Goal: Task Accomplishment & Management: Complete application form

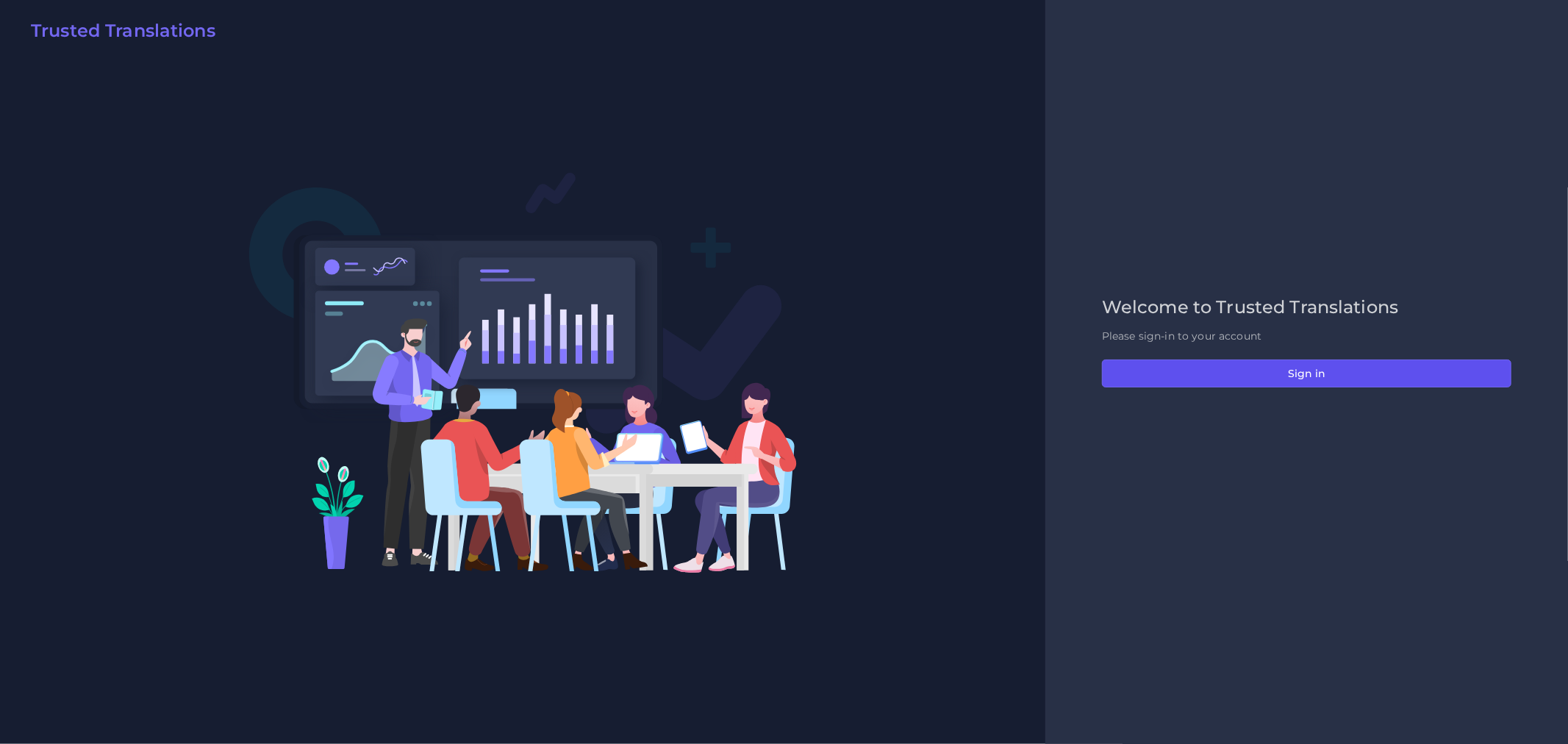
click at [1298, 383] on button "Sign in" at bounding box center [1307, 373] width 410 height 28
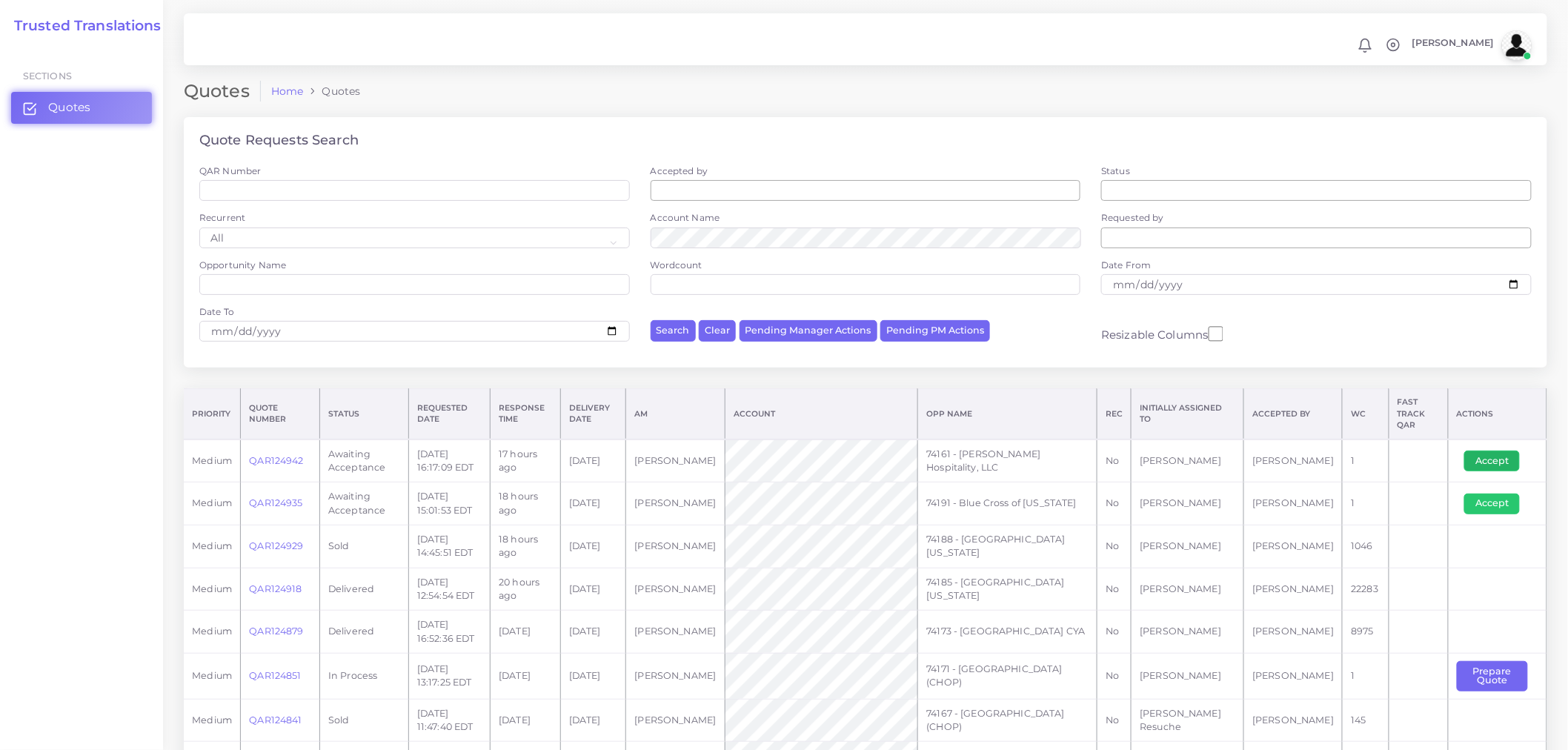
click at [1505, 453] on button "Accept" at bounding box center [1492, 461] width 56 height 21
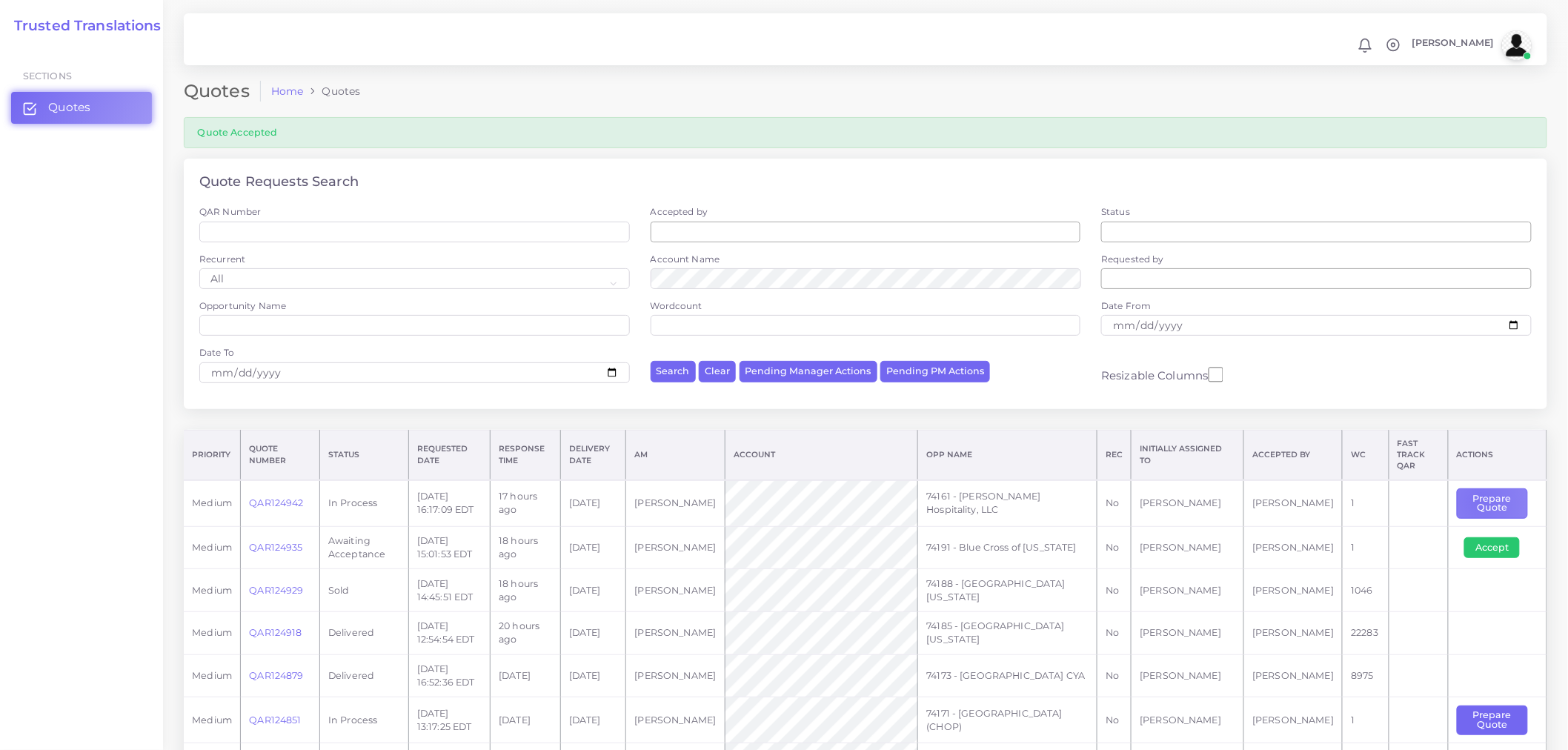
click at [1476, 492] on button "Prepare Quote" at bounding box center [1492, 503] width 71 height 31
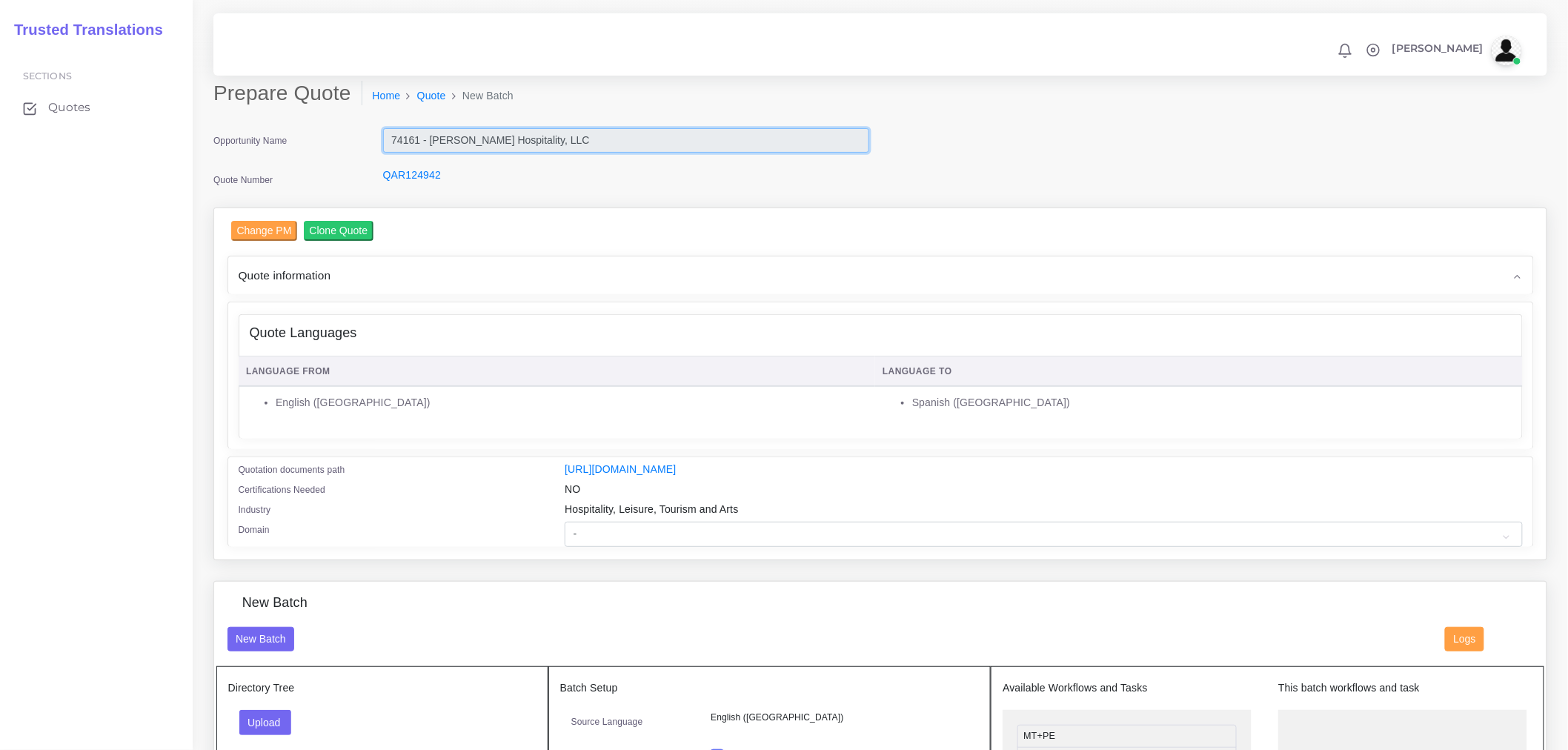
click at [482, 143] on input "74161 - [PERSON_NAME] Hospitality, LLC" at bounding box center [626, 141] width 486 height 26
drag, startPoint x: 548, startPoint y: 143, endPoint x: 390, endPoint y: 136, distance: 158.2
click at [390, 136] on input "74161 - [PERSON_NAME] Hospitality, LLC" at bounding box center [626, 141] width 486 height 26
click at [441, 240] on div "Change PM Clone Quote" at bounding box center [888, 232] width 1314 height 24
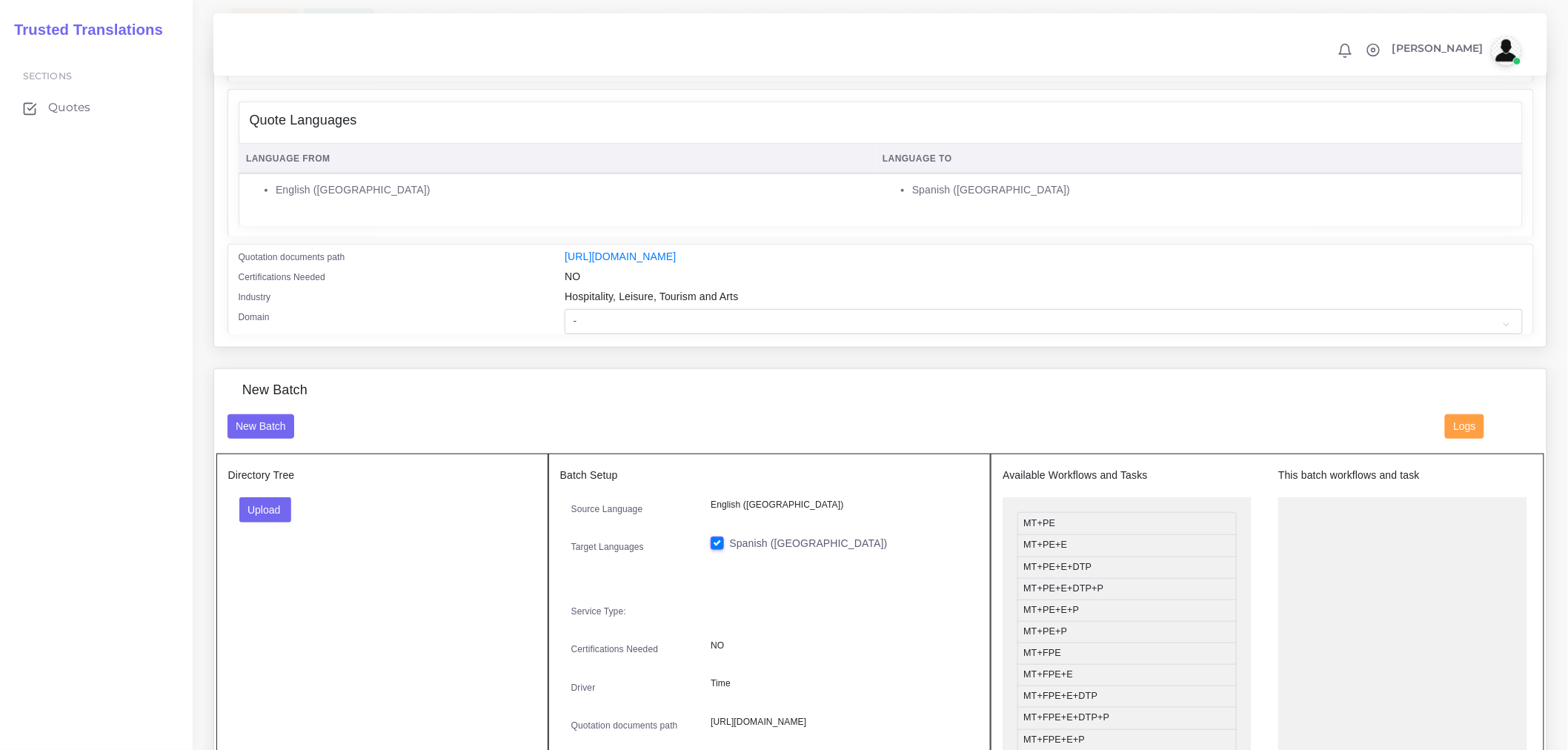
scroll to position [247, 0]
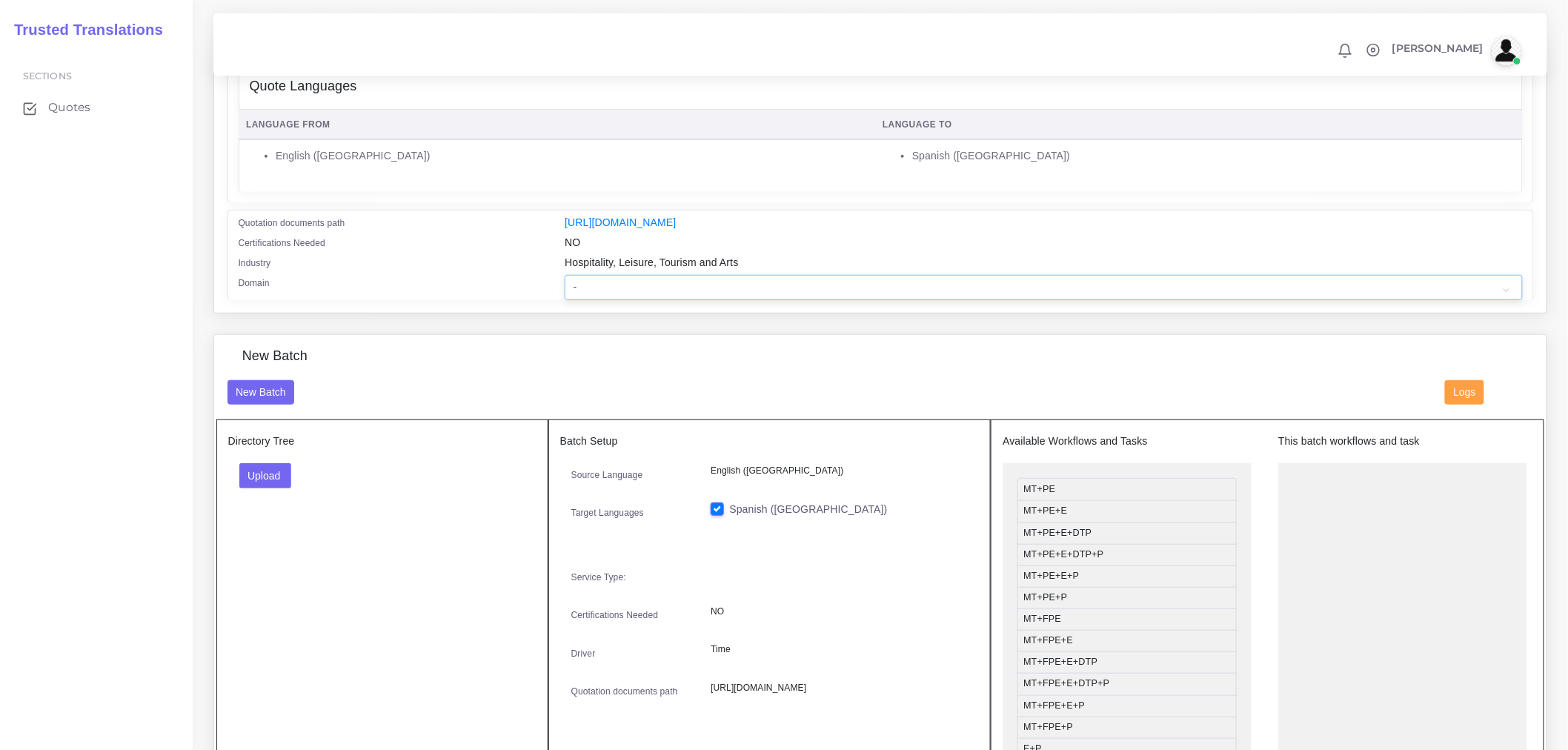
click at [633, 300] on select "- Advertising and Media Agriculture, Forestry and Fishing Architecture, Buildin…" at bounding box center [1043, 287] width 957 height 26
select select "Hospitality, Leisure, Tourism and Arts"
click at [565, 284] on select "- Advertising and Media Agriculture, Forestry and Fishing Architecture, Buildin…" at bounding box center [1043, 287] width 957 height 26
click at [0, 0] on div "New Batch New Batch Logs Directory Tree Upload Folder Files un/check all" at bounding box center [0, 0] width 0 height 0
click at [275, 484] on button "Upload" at bounding box center [265, 476] width 52 height 26
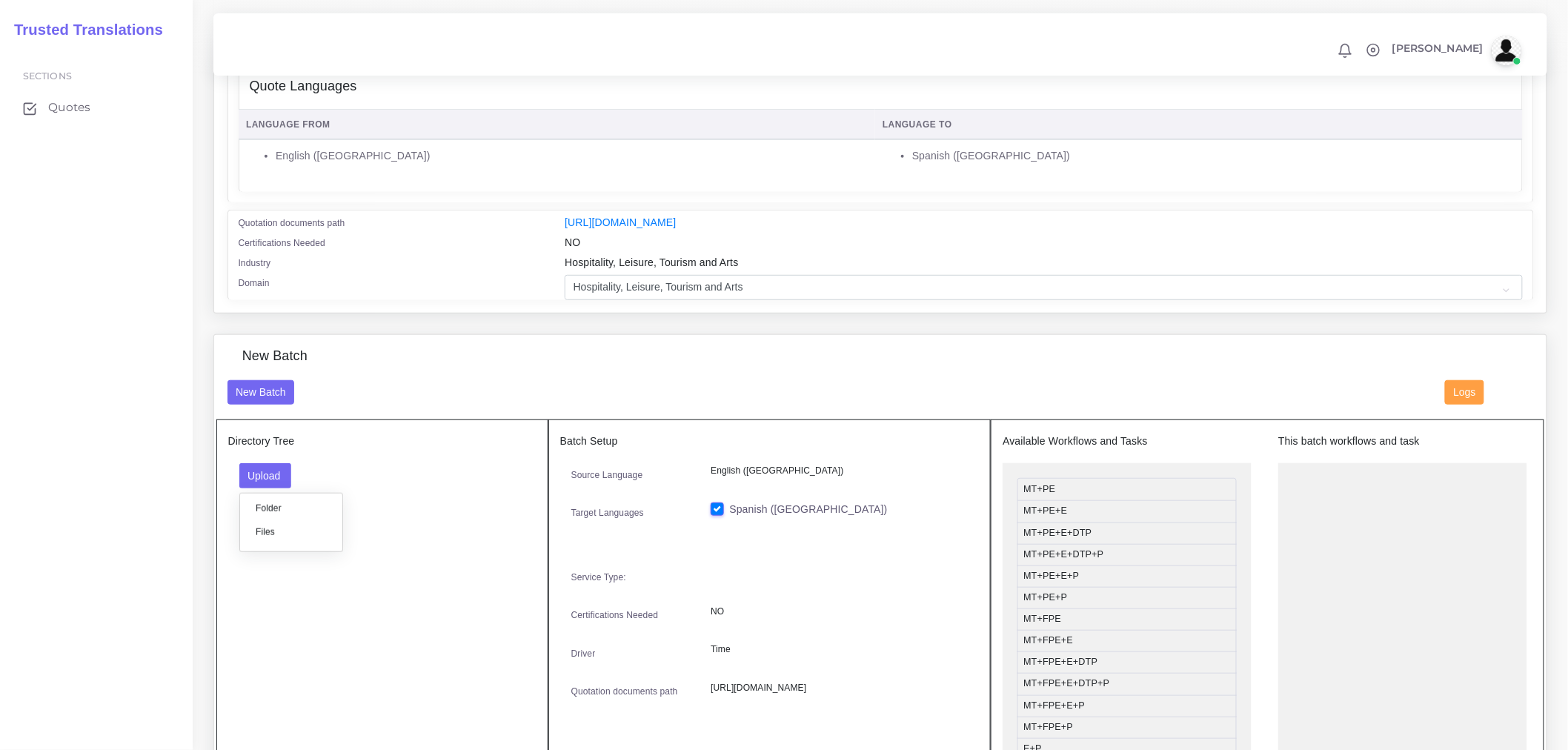
click at [284, 541] on label "Files" at bounding box center [291, 531] width 102 height 19
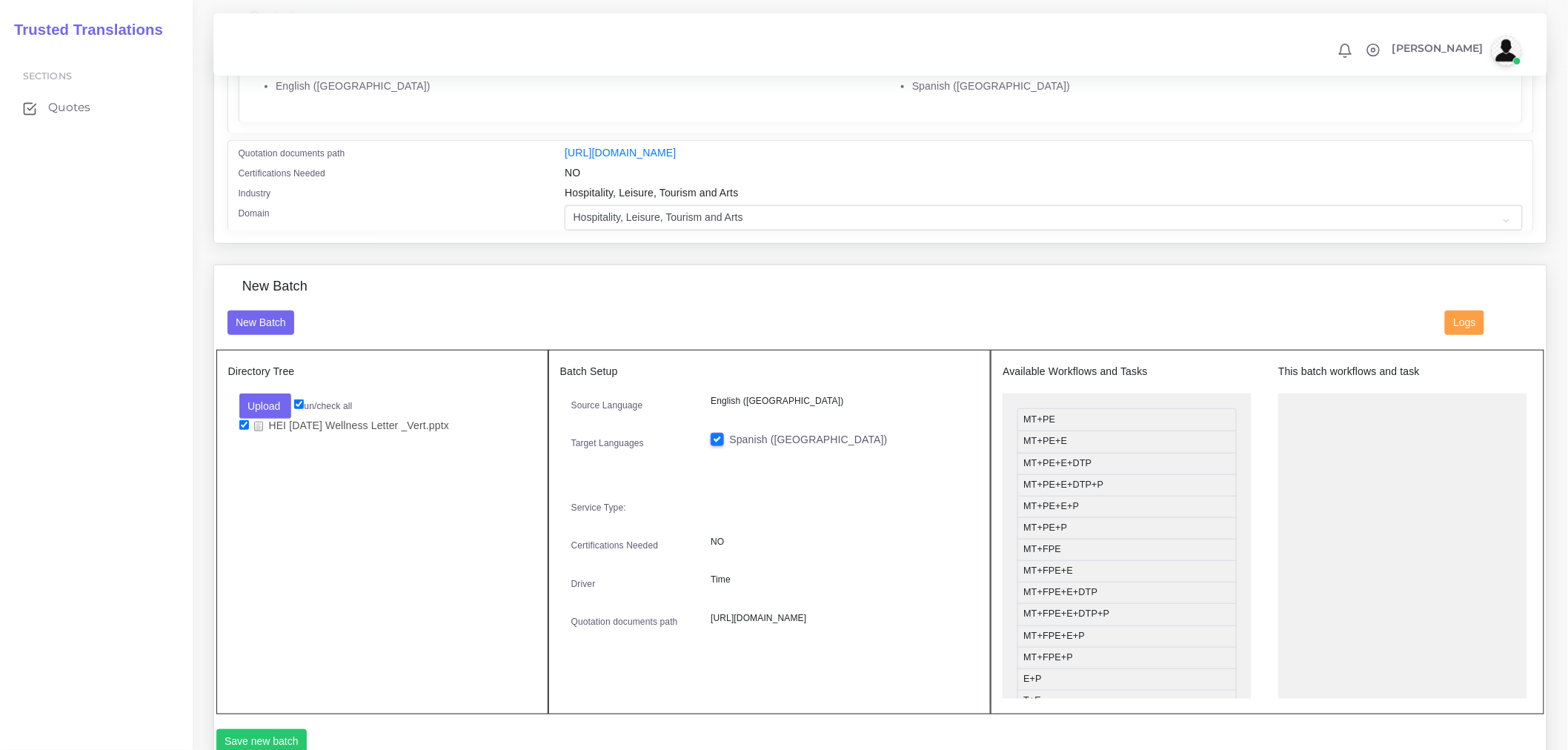
scroll to position [411, 0]
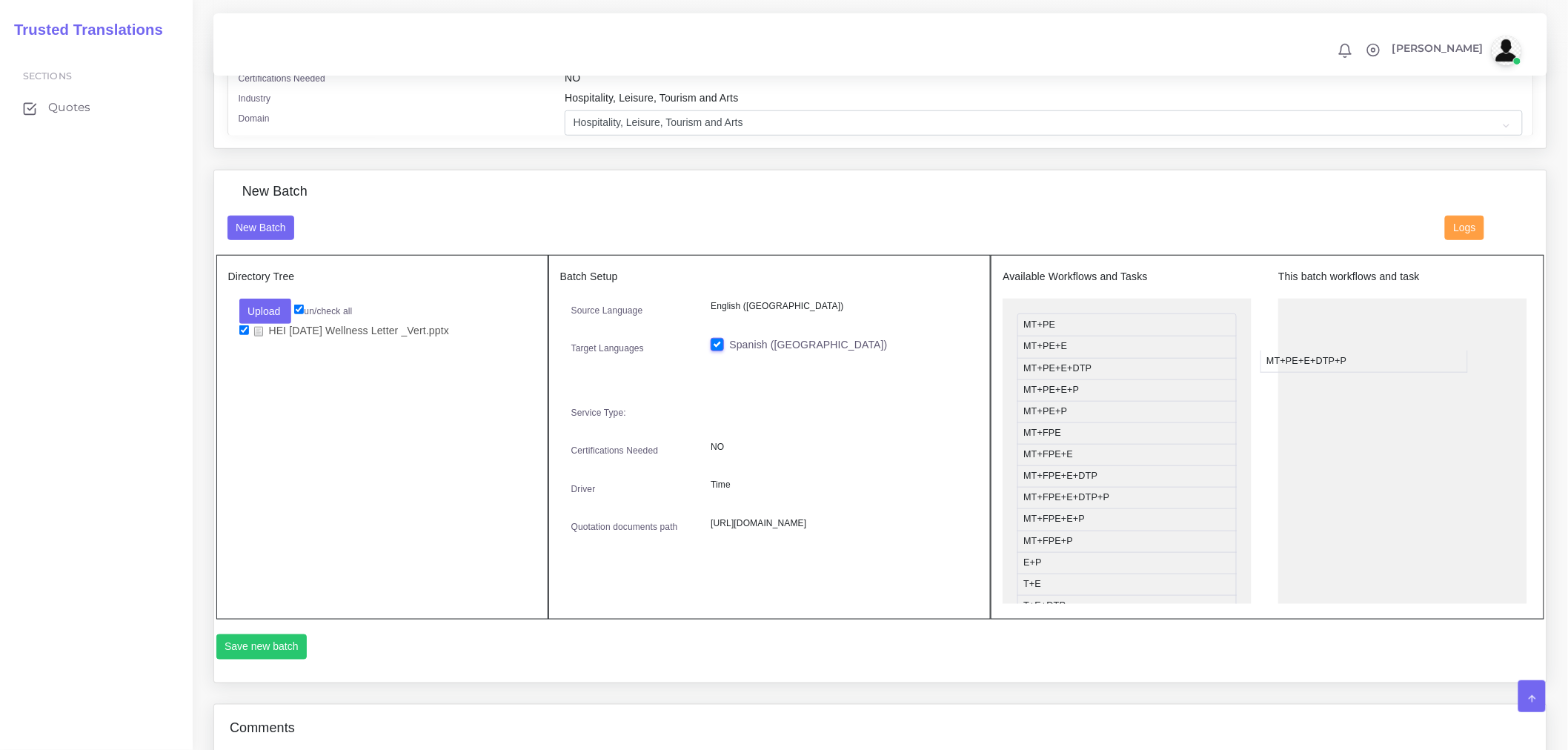
drag, startPoint x: 1086, startPoint y: 402, endPoint x: 1330, endPoint y: 373, distance: 245.7
click at [270, 659] on button "Save new batch" at bounding box center [262, 648] width 91 height 26
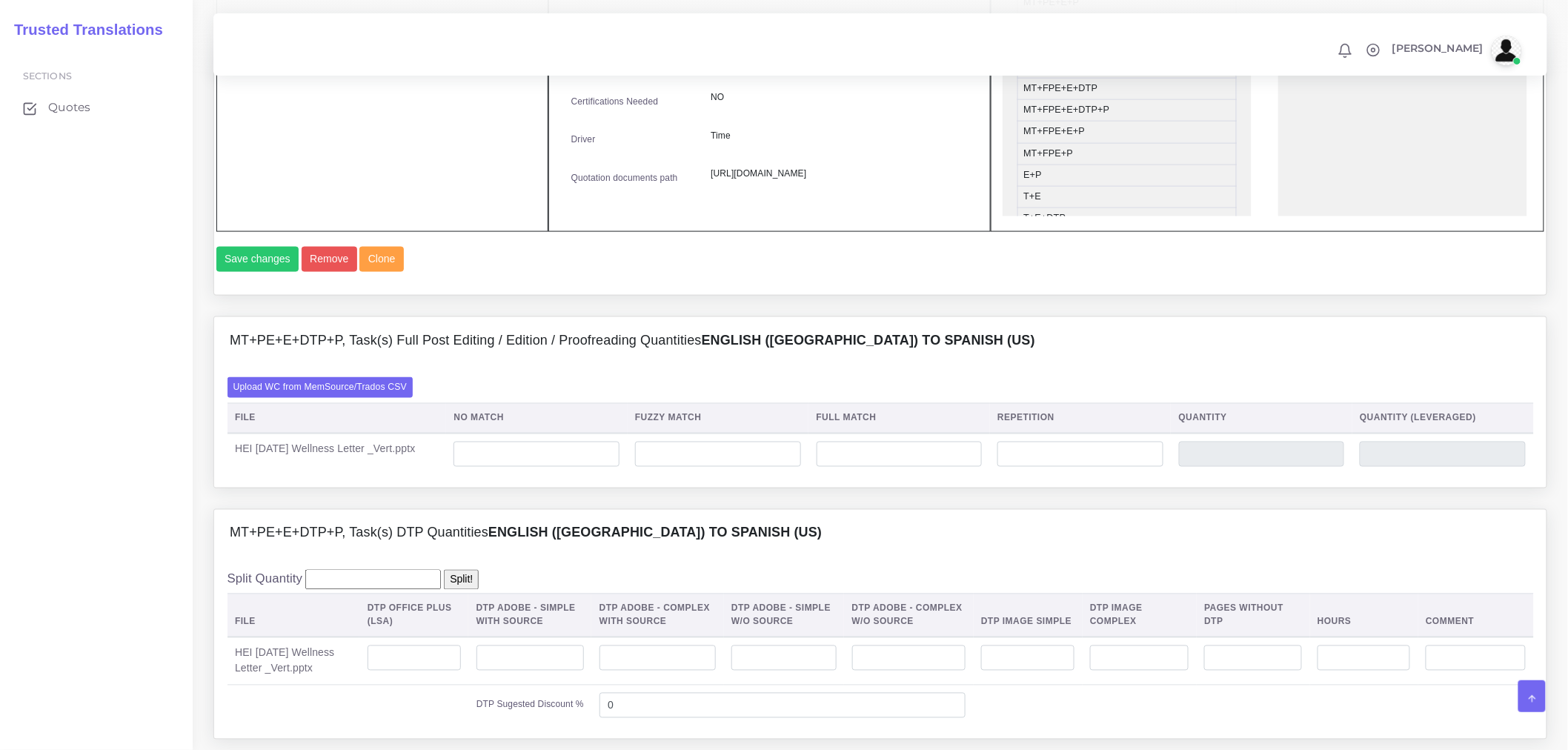
scroll to position [906, 0]
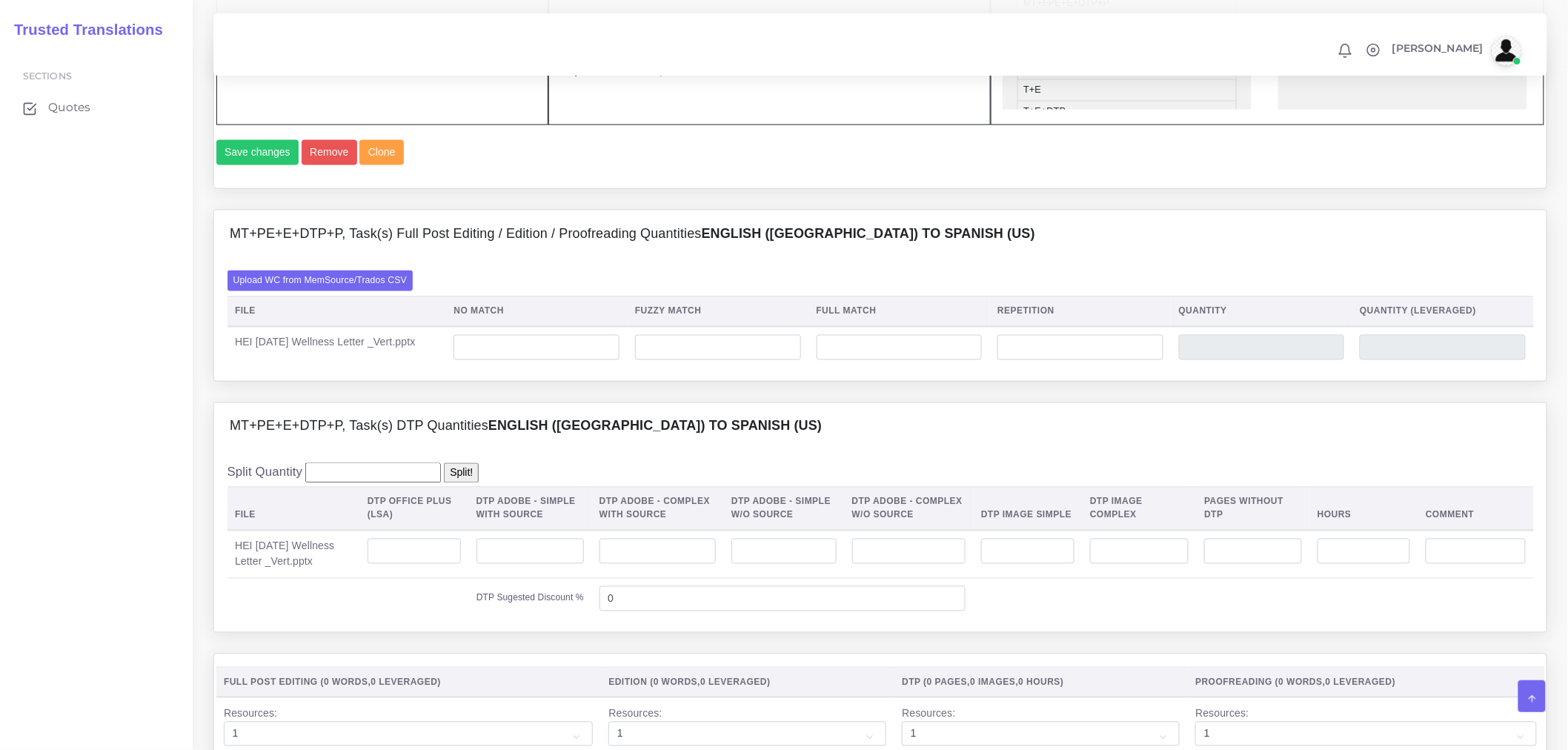
click at [346, 290] on label "Upload WC from MemSource/Trados CSV" at bounding box center [320, 281] width 186 height 20
click at [0, 0] on input "Upload WC from MemSource/Trados CSV" at bounding box center [0, 0] width 0 height 0
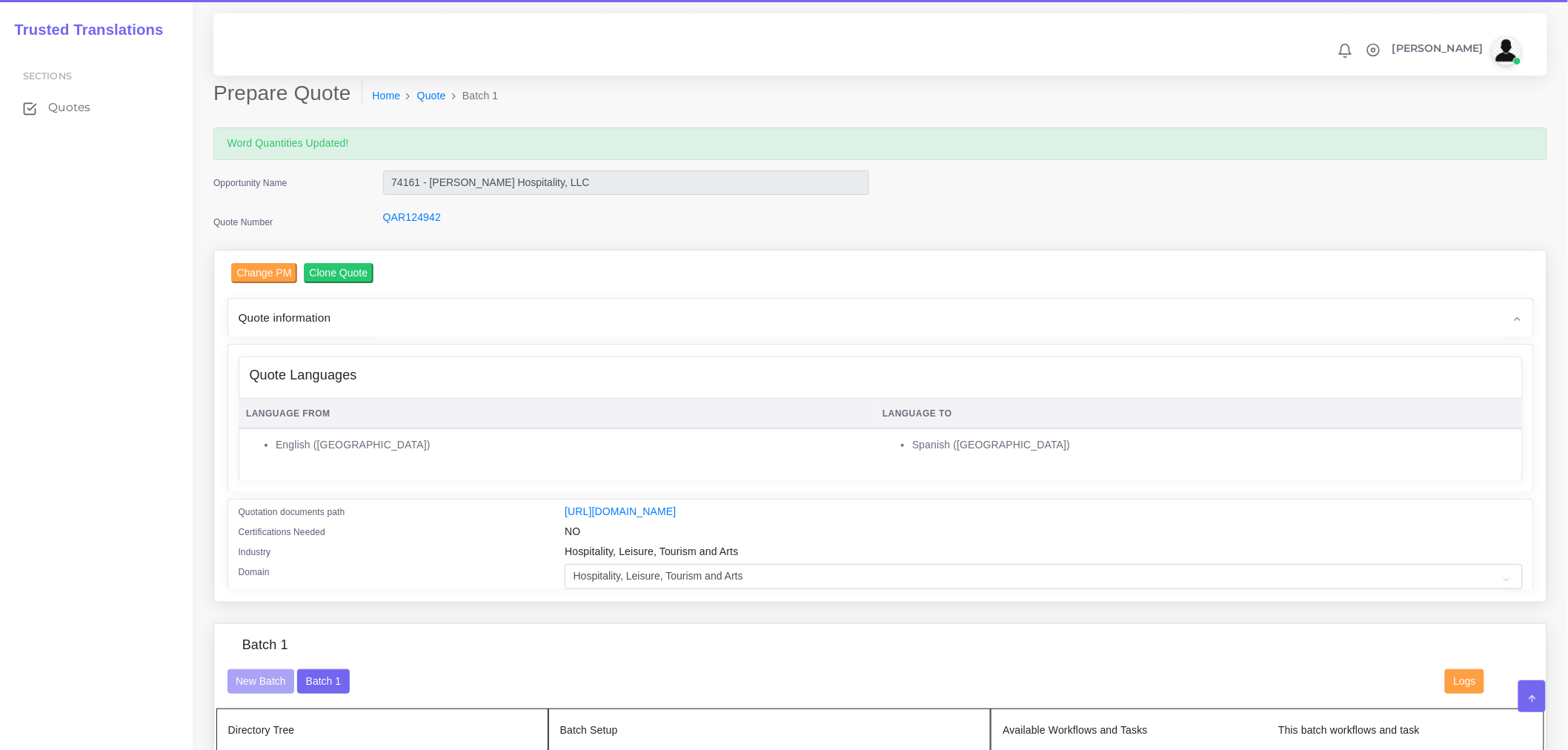
click at [405, 321] on div "Quote information" at bounding box center [880, 318] width 1305 height 37
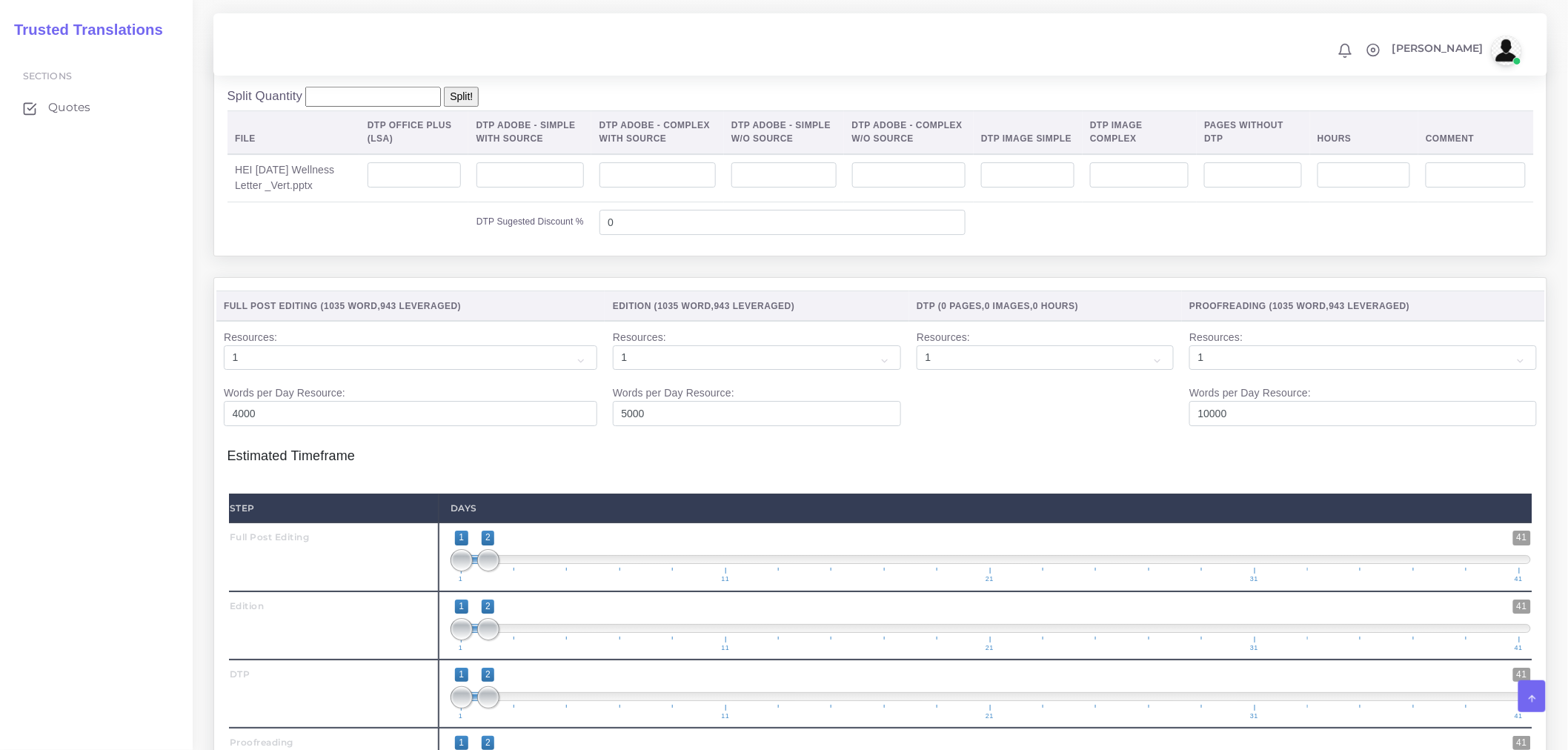
scroll to position [1812, 0]
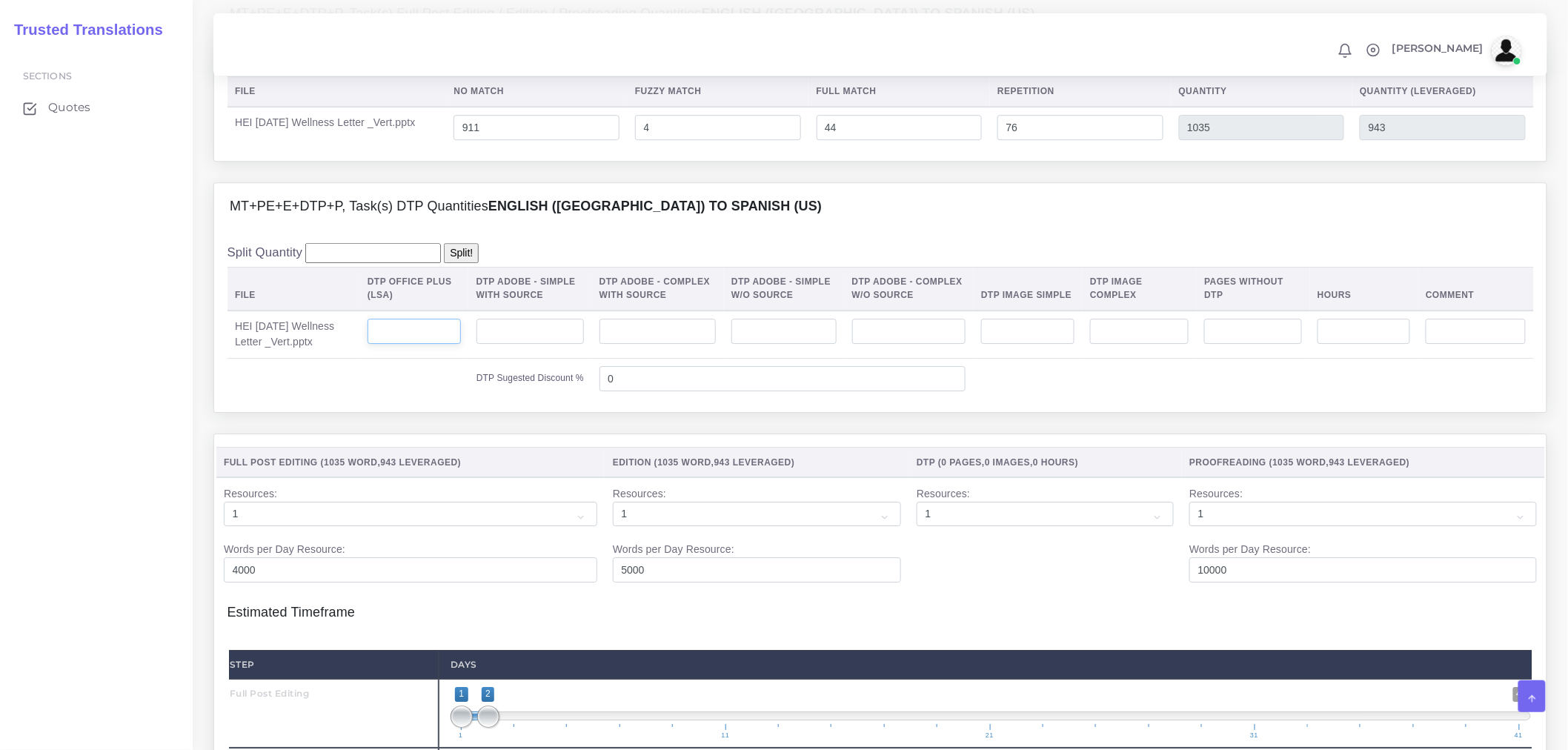
click at [445, 344] on input "number" at bounding box center [414, 332] width 93 height 26
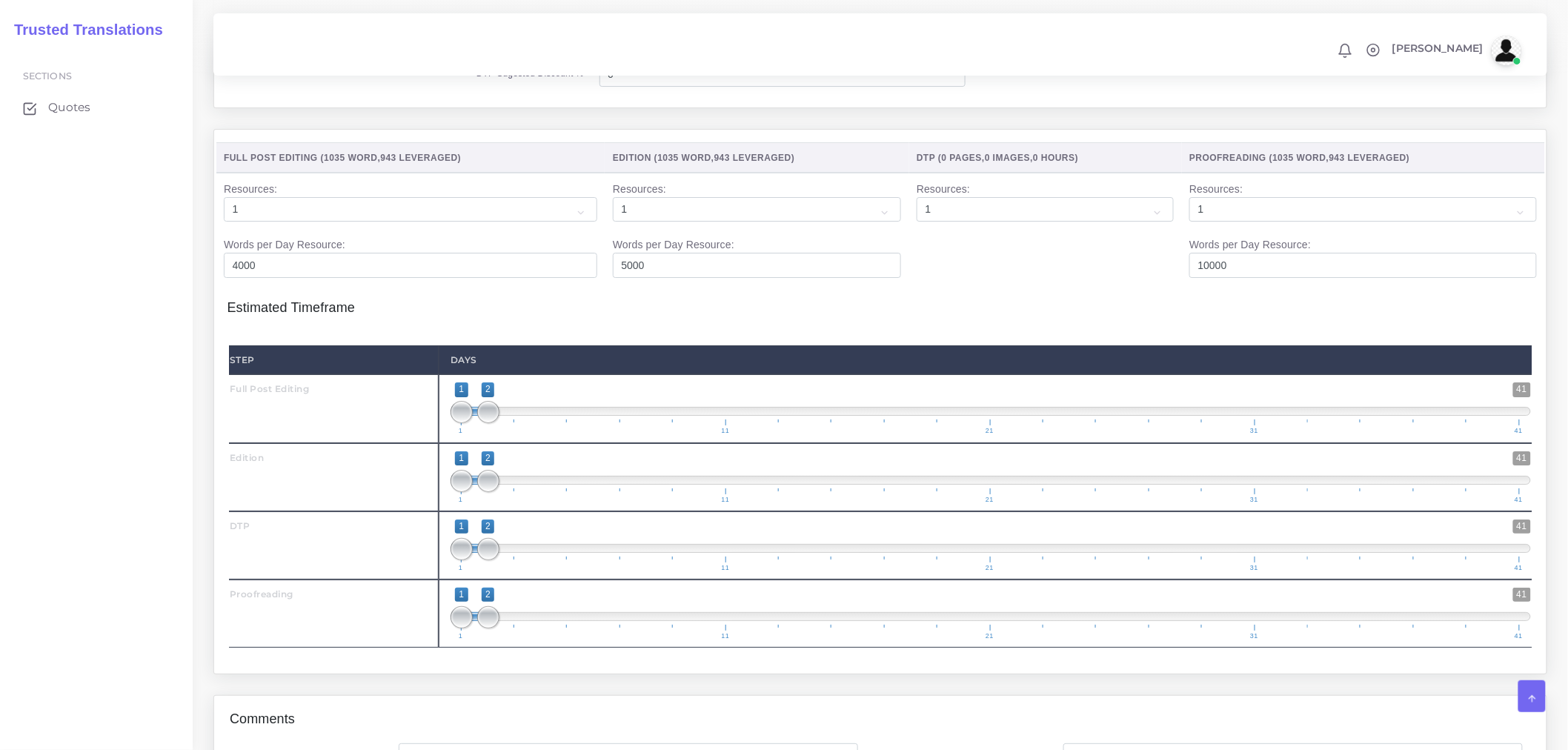
scroll to position [2142, 0]
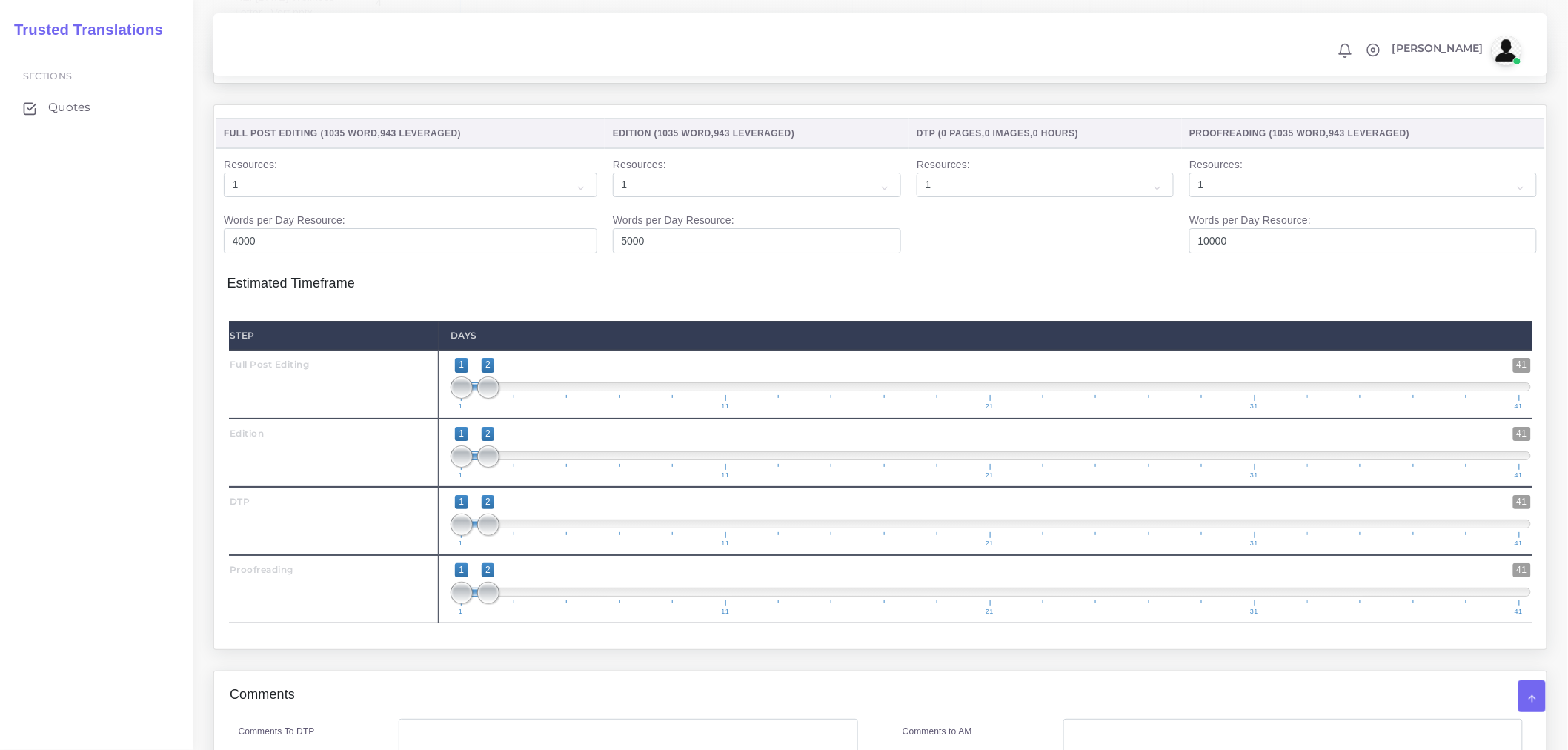
type input "4"
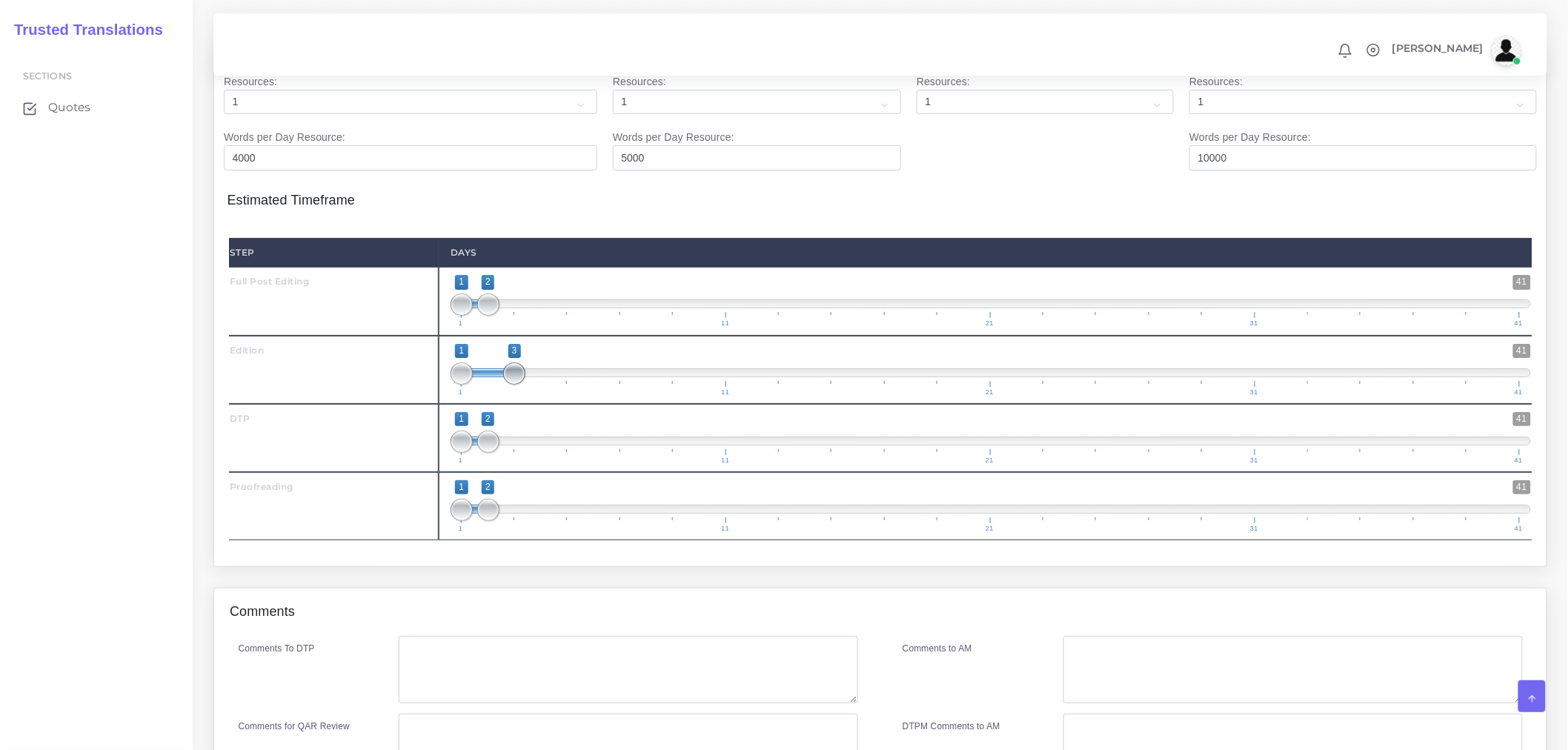
drag, startPoint x: 484, startPoint y: 421, endPoint x: 506, endPoint y: 418, distance: 22.2
click at [510, 385] on span at bounding box center [514, 373] width 23 height 23
click at [474, 377] on span at bounding box center [487, 372] width 52 height 9
type input "2;3"
drag, startPoint x: 478, startPoint y: 411, endPoint x: 486, endPoint y: 413, distance: 8.2
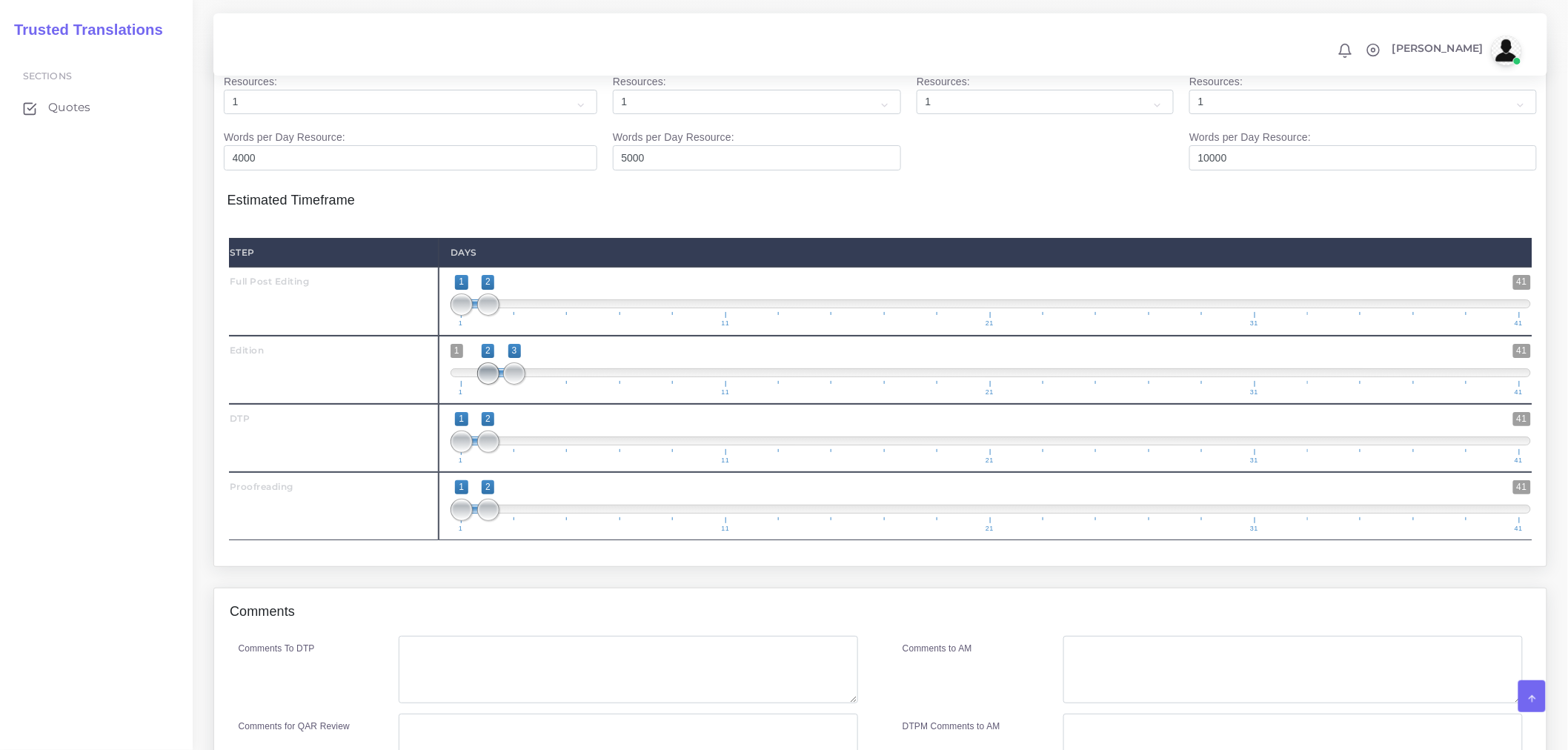
click at [486, 385] on span at bounding box center [488, 373] width 23 height 23
drag, startPoint x: 486, startPoint y: 479, endPoint x: 539, endPoint y: 478, distance: 53.0
click at [539, 453] on span at bounding box center [541, 442] width 23 height 23
type input "3;4"
drag, startPoint x: 464, startPoint y: 485, endPoint x: 510, endPoint y: 486, distance: 46.0
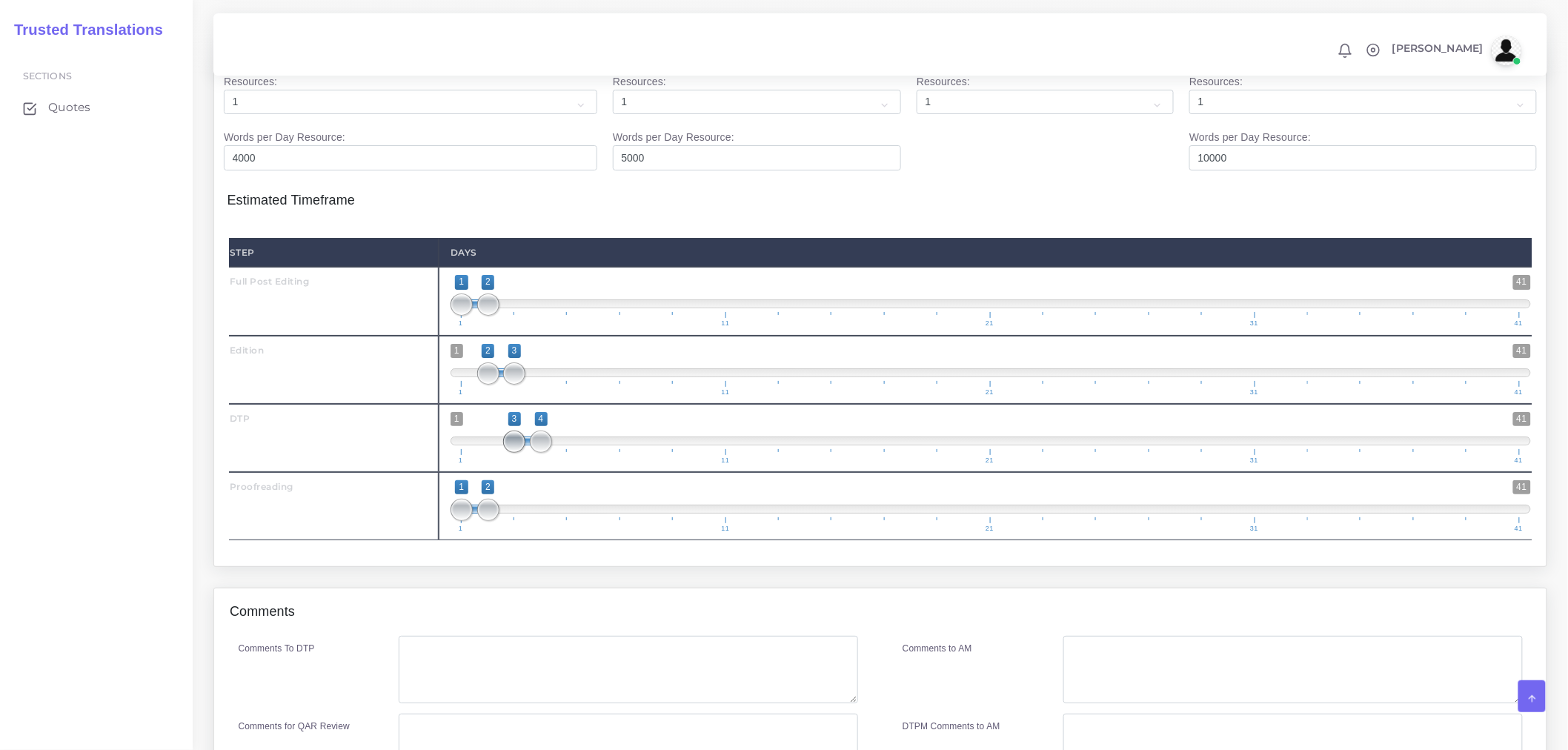
click at [510, 453] on span at bounding box center [514, 442] width 23 height 23
drag, startPoint x: 516, startPoint y: 551, endPoint x: 561, endPoint y: 544, distance: 45.5
click at [552, 522] on span at bounding box center [541, 510] width 23 height 23
type input "4;5"
drag, startPoint x: 455, startPoint y: 556, endPoint x: 536, endPoint y: 552, distance: 81.1
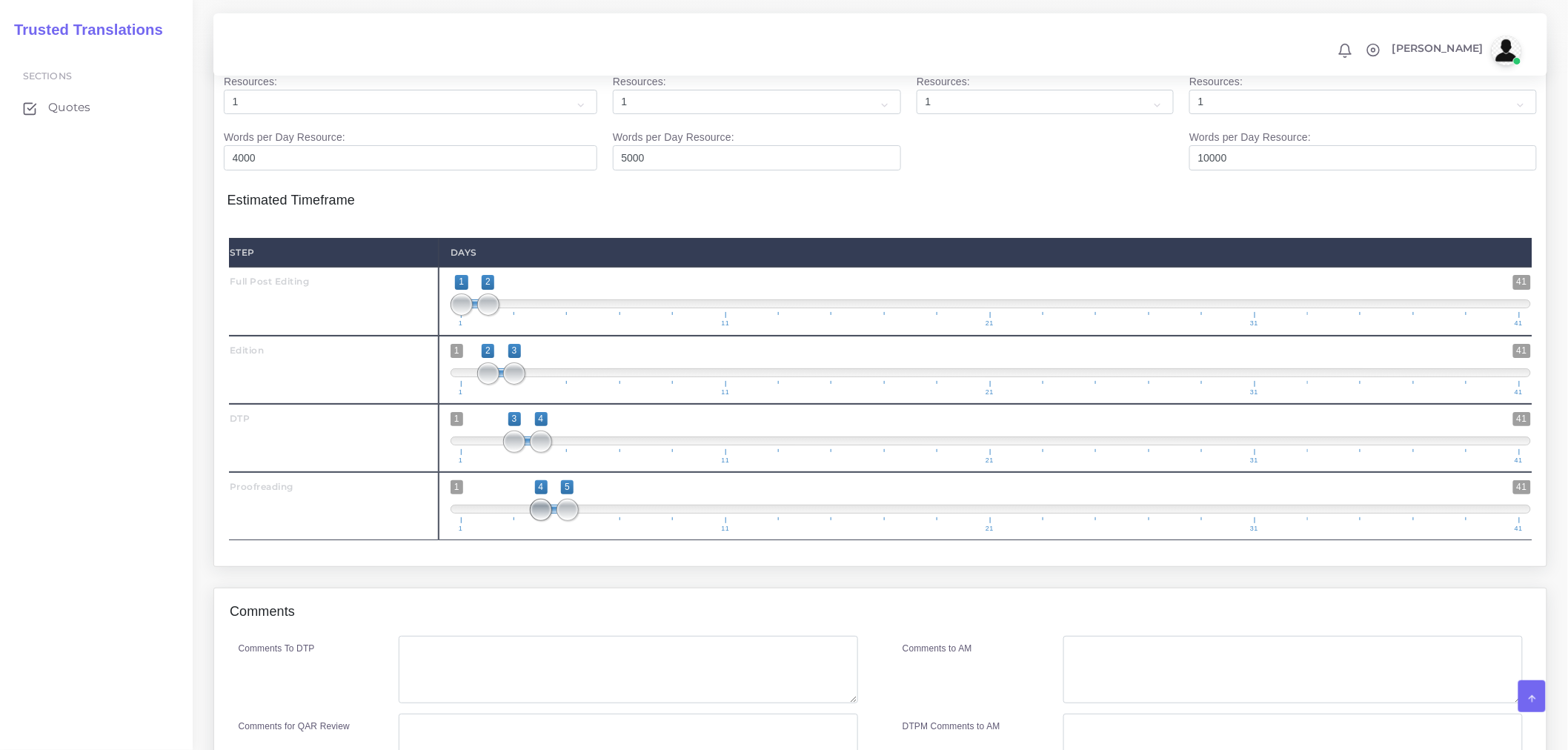
click at [536, 522] on span at bounding box center [541, 510] width 23 height 23
click at [558, 588] on div "Resources Full Post Editing ( 1035 Word , 943 Leveraged ) ," at bounding box center [880, 305] width 1357 height 567
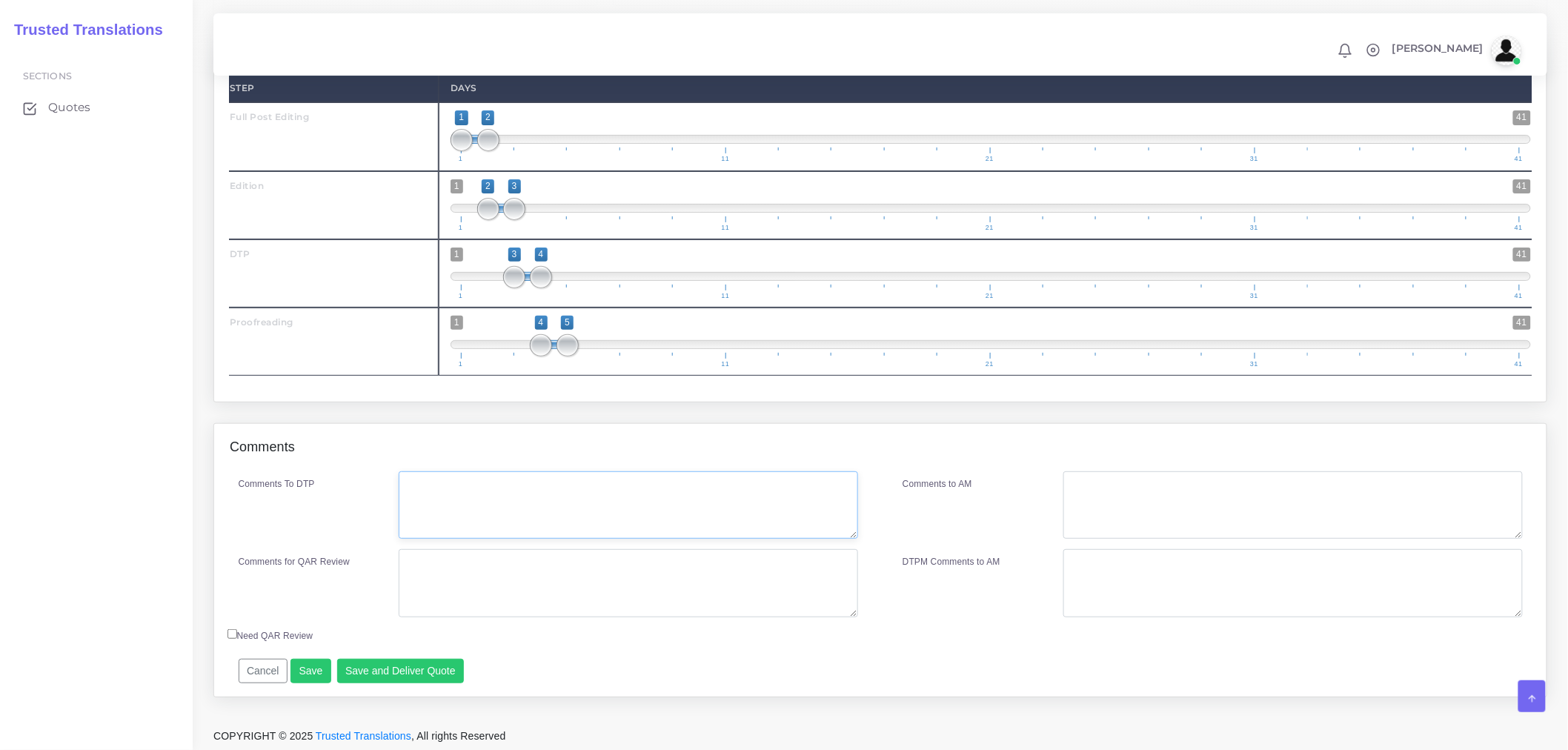
click at [587, 513] on textarea "Comments To DTP" at bounding box center [628, 505] width 459 height 68
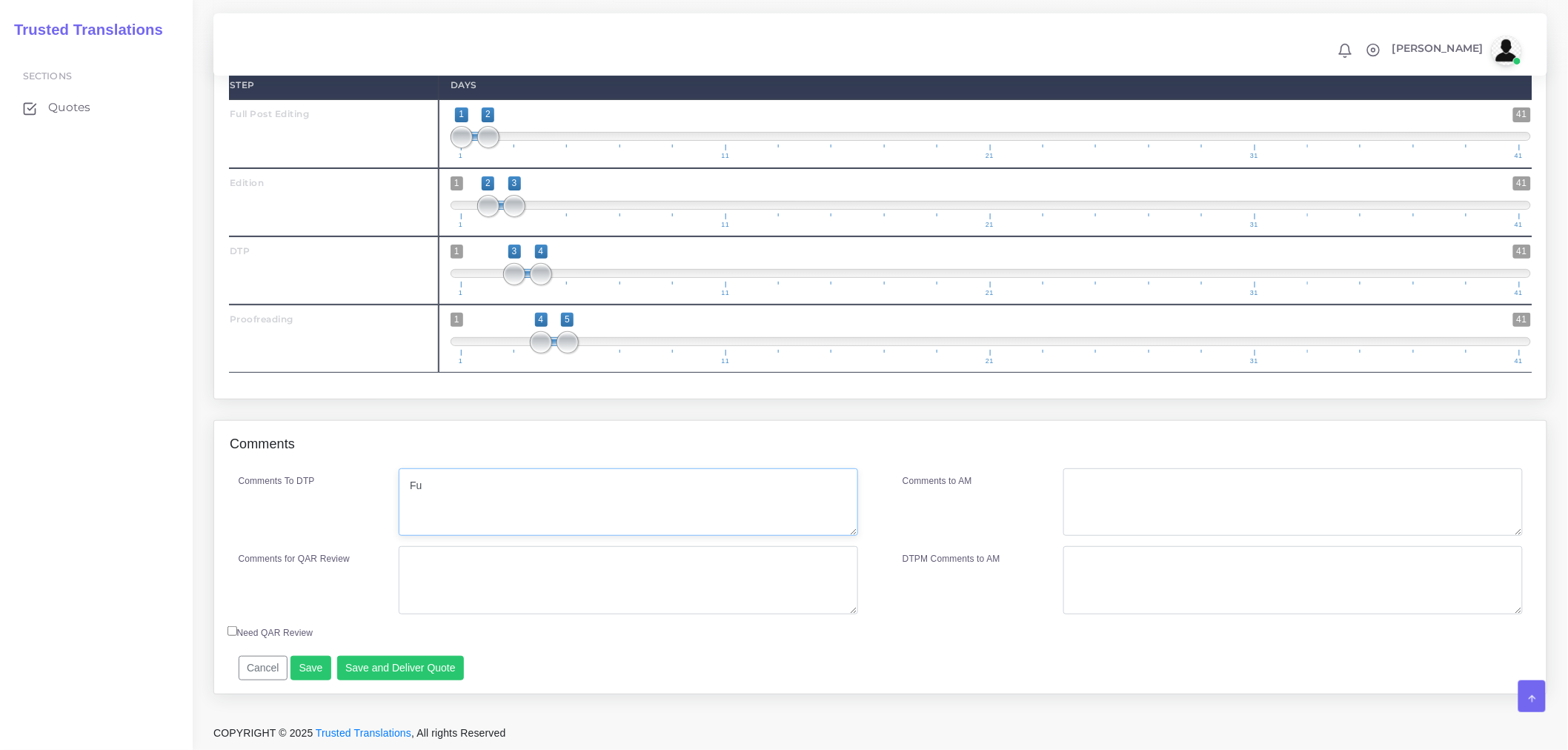
type textarea "F"
type textarea "DTP in PPT."
click at [649, 572] on textarea "Comments for QAR Review" at bounding box center [628, 580] width 459 height 68
drag, startPoint x: 649, startPoint y: 573, endPoint x: 638, endPoint y: 573, distance: 11.0
click at [638, 573] on textarea "Full PE + ED + DTP + PRD" at bounding box center [628, 580] width 459 height 68
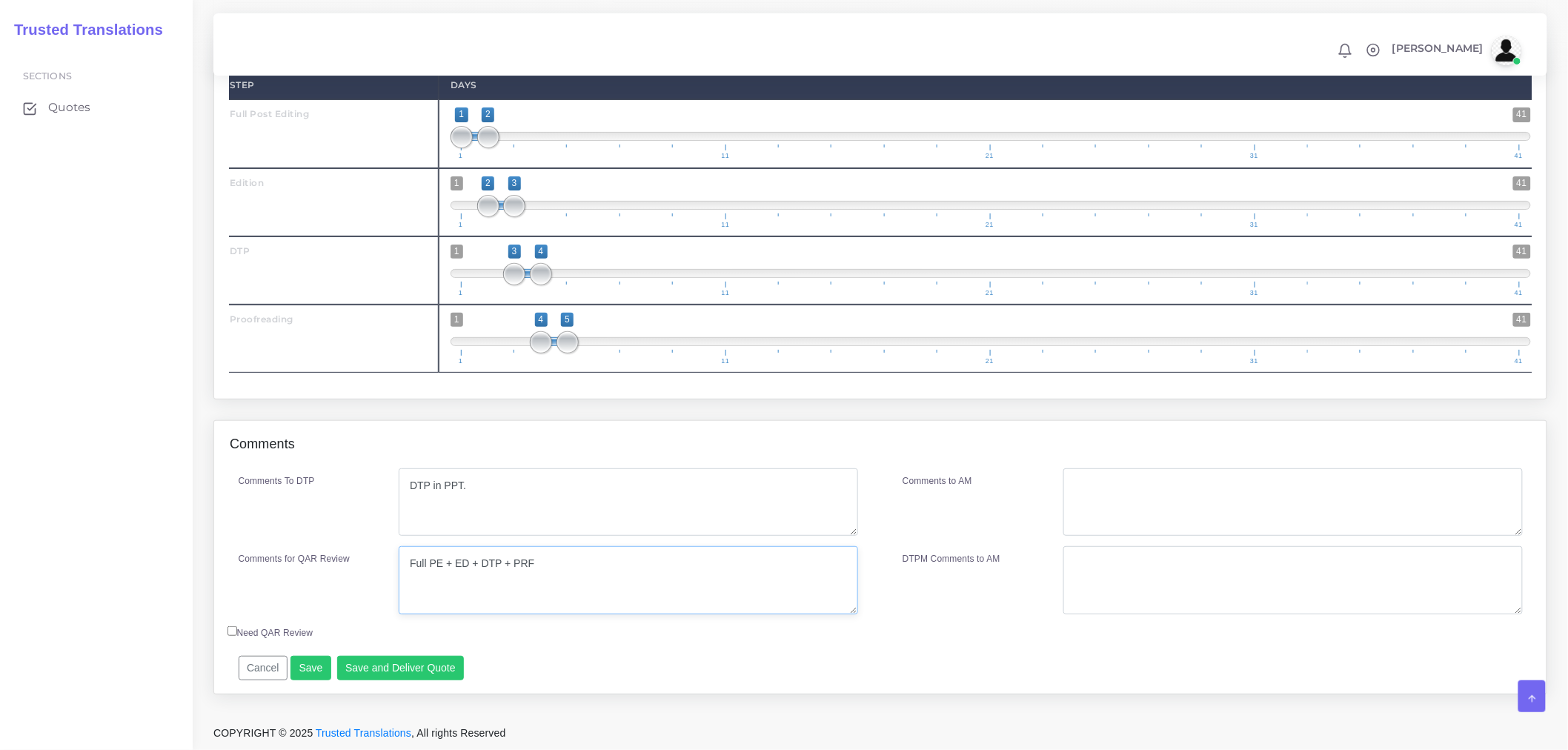
drag, startPoint x: 638, startPoint y: 574, endPoint x: 334, endPoint y: 548, distance: 305.1
click at [334, 548] on div "Comments for QAR Review Full PE + ED + DTP + PRF" at bounding box center [548, 580] width 642 height 68
type textarea "Full PE + ED + DTP + PRF"
click at [1208, 493] on textarea "Comments to AM" at bounding box center [1293, 502] width 459 height 68
paste textarea "Full PE + ED + DTP + PRF"
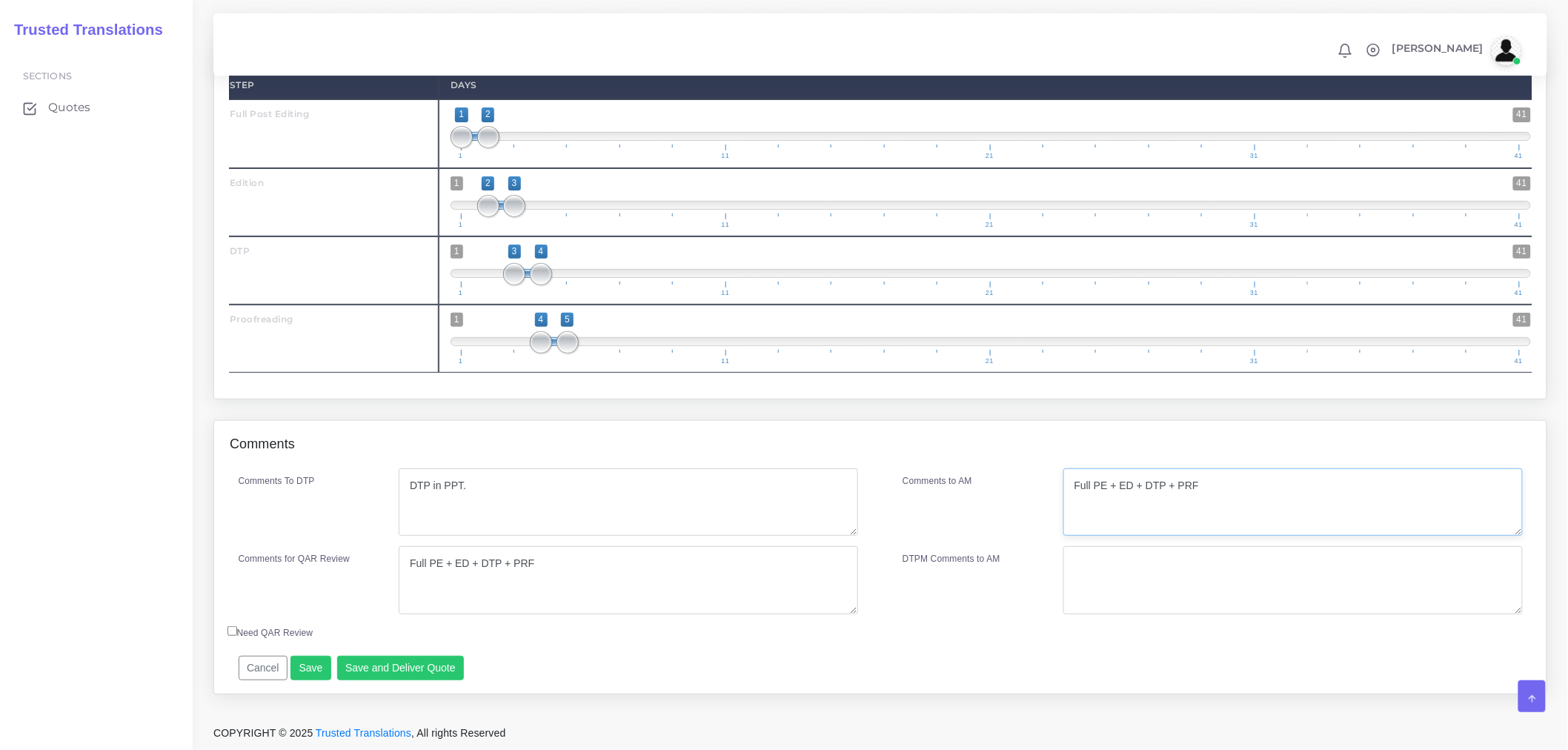
type textarea "Full PE + ED + DTP + PRF"
click at [953, 525] on div "Comments to AM" at bounding box center [971, 502] width 160 height 68
click at [378, 667] on button "Save and Deliver Quote" at bounding box center [401, 669] width 128 height 26
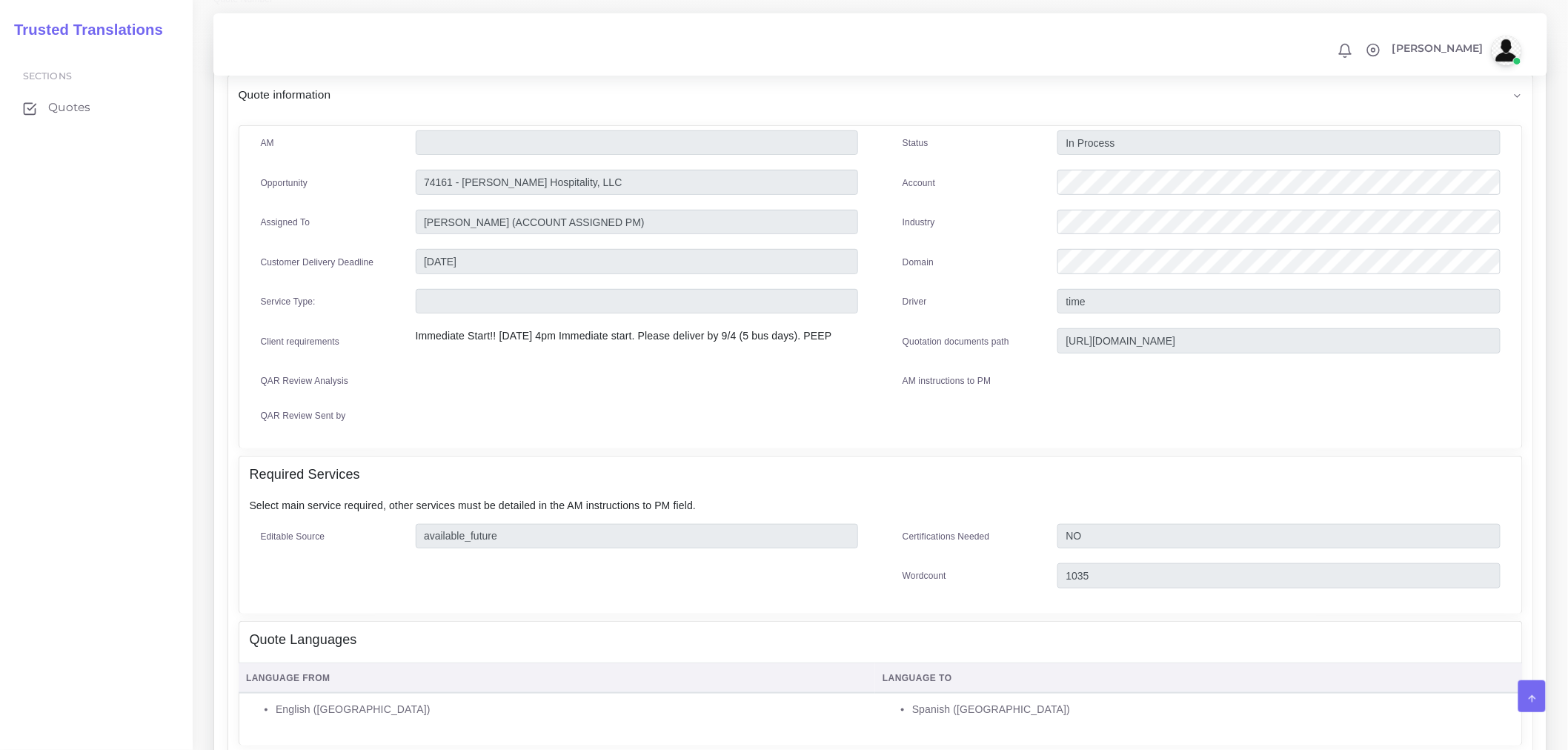
scroll to position [128, 0]
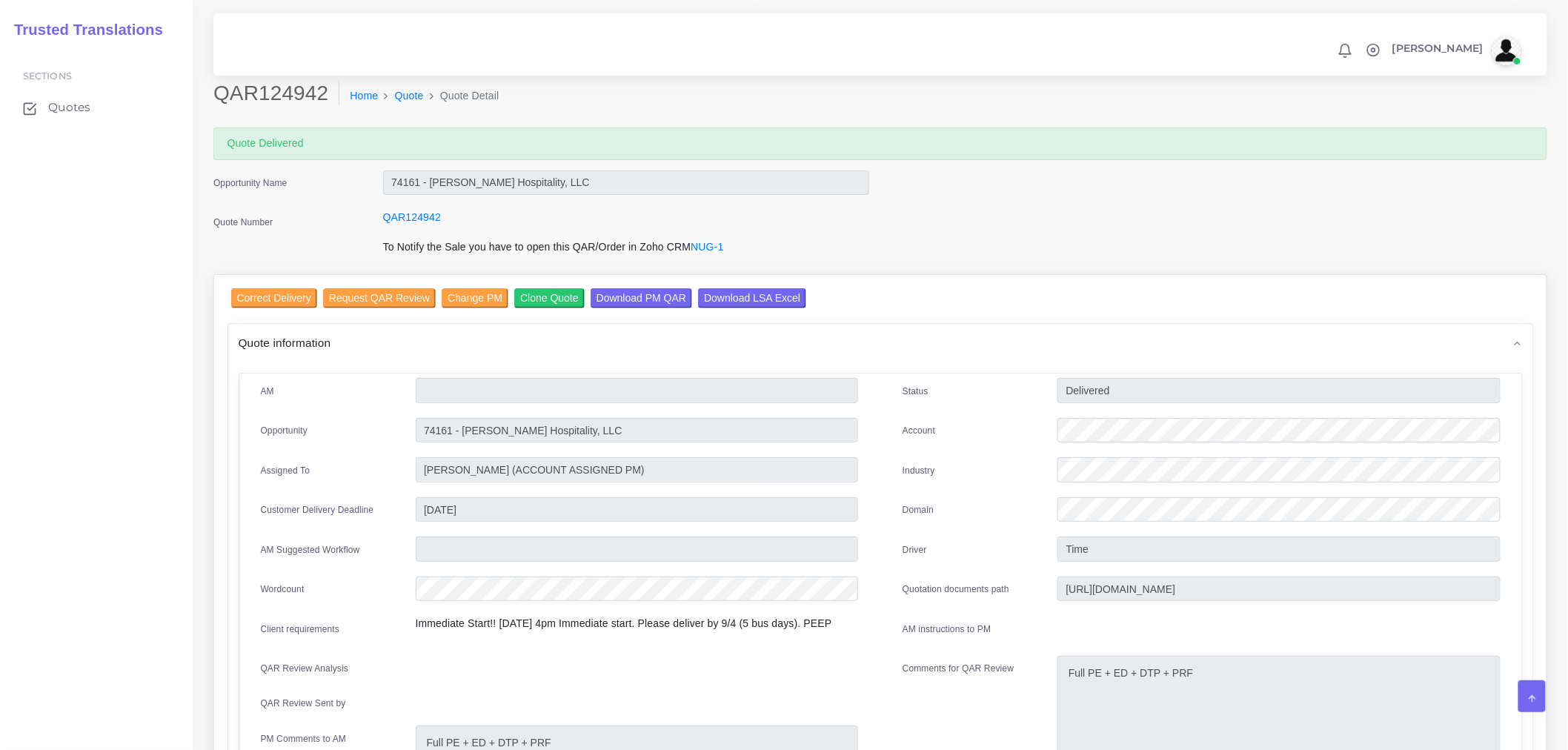
click at [751, 291] on input "Download LSA Excel" at bounding box center [753, 298] width 108 height 20
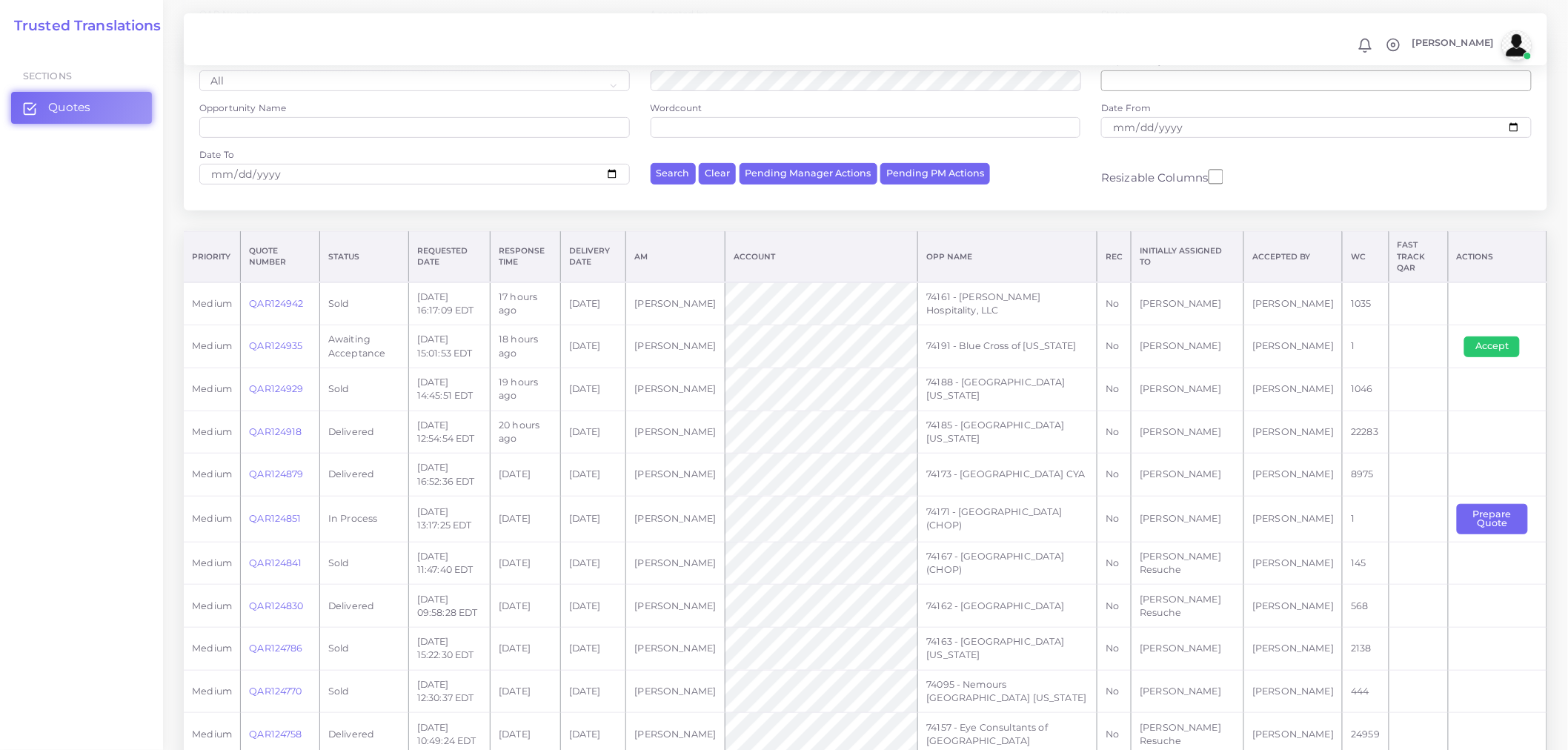
scroll to position [164, 0]
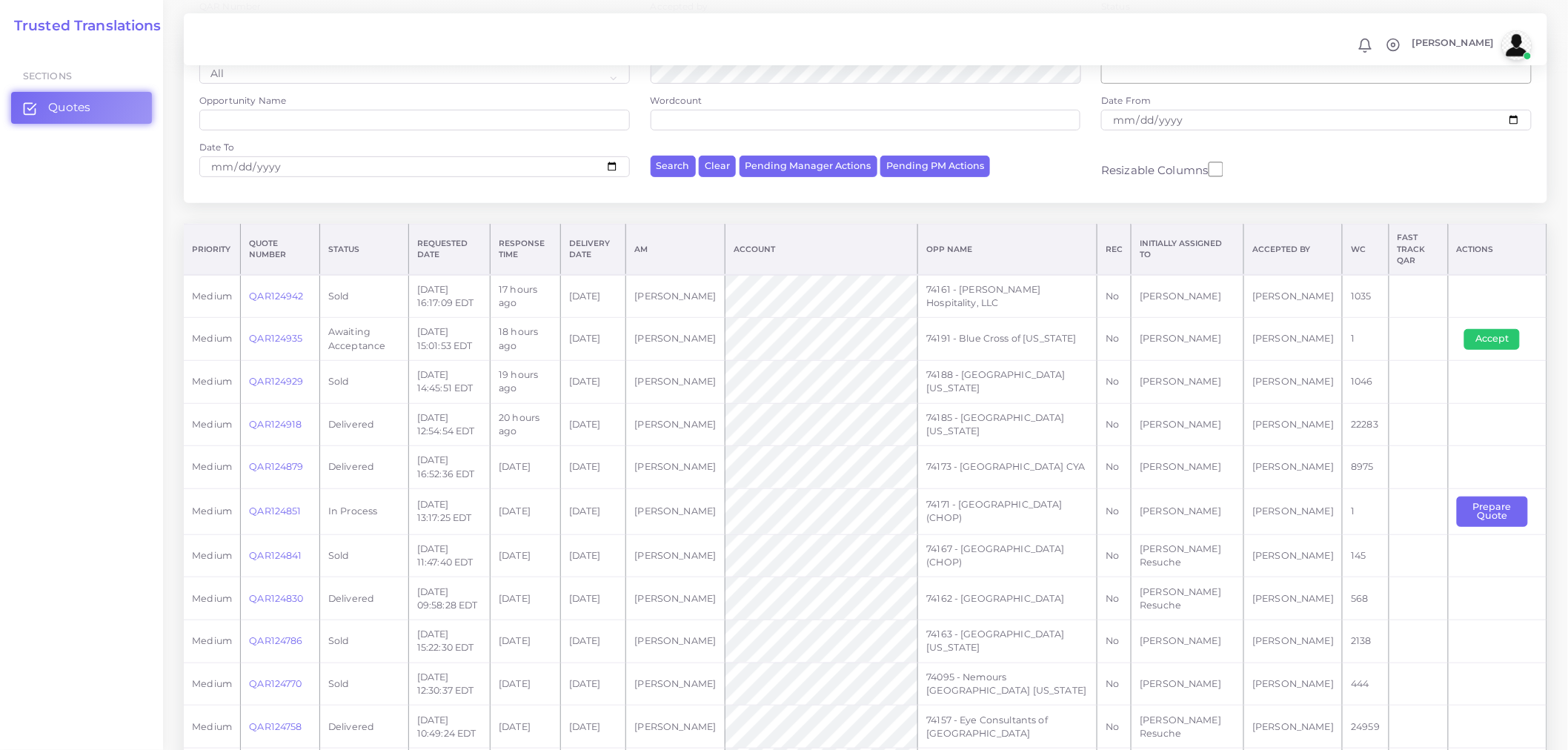
click at [272, 419] on link "QAR124918" at bounding box center [274, 424] width 52 height 11
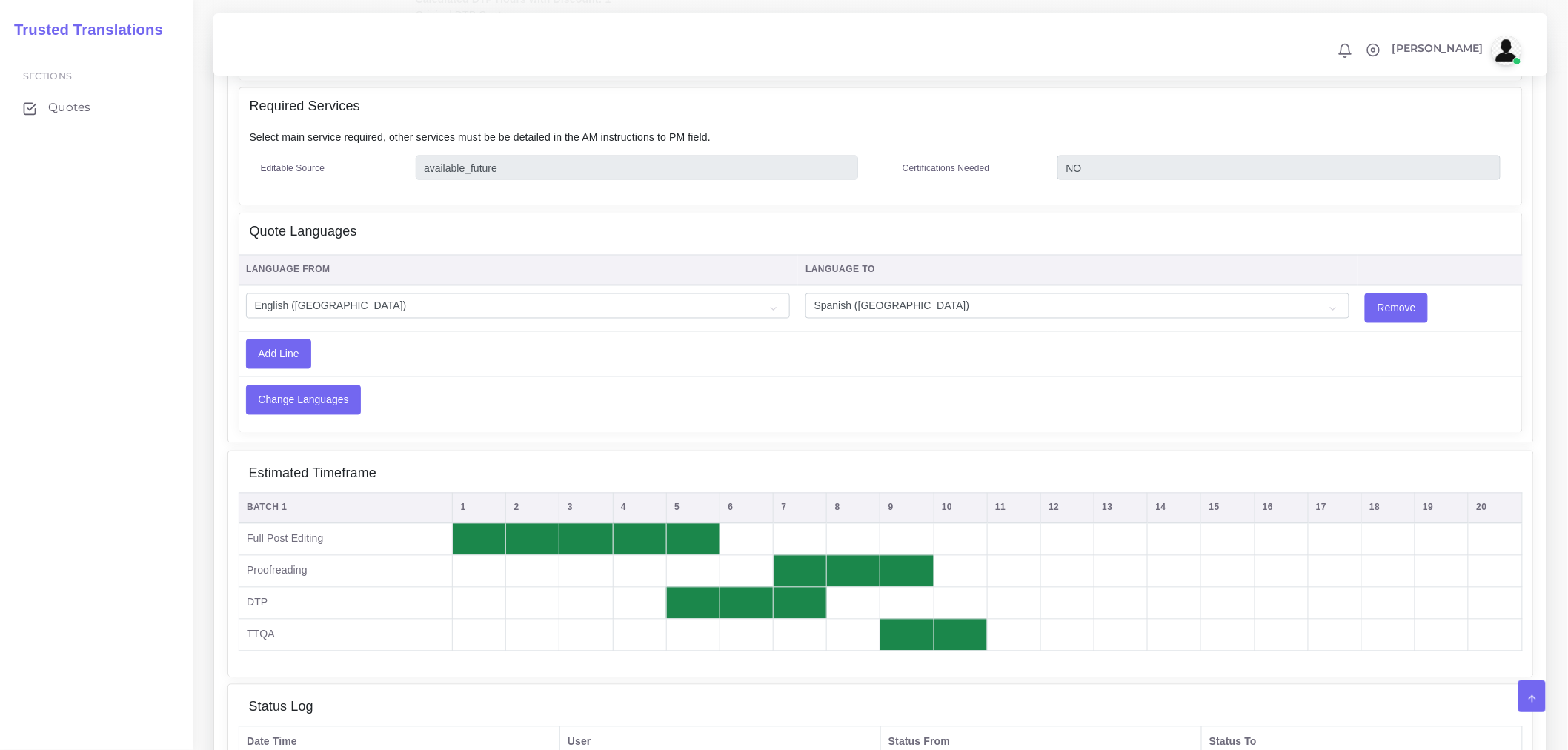
scroll to position [938, 0]
